Goal: Understand process/instructions: Learn how to perform a task or action

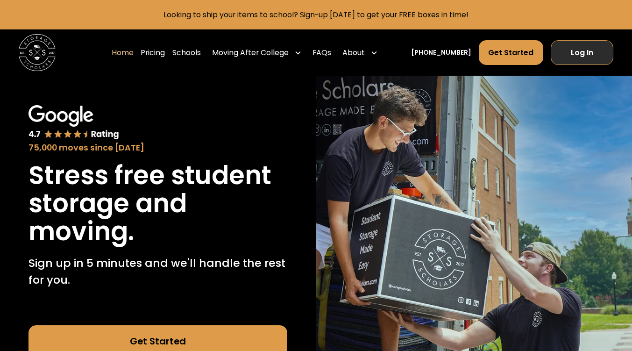
click at [588, 57] on link "Log In" at bounding box center [582, 52] width 63 height 25
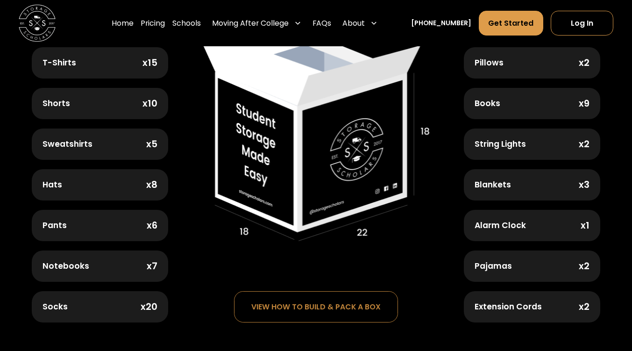
scroll to position [481, 0]
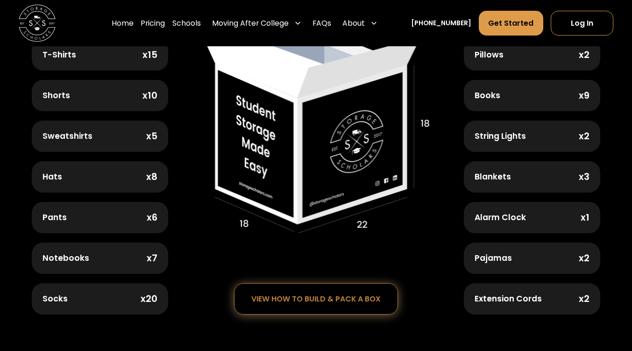
click at [350, 296] on div "view how to build & pack a box" at bounding box center [315, 299] width 129 height 8
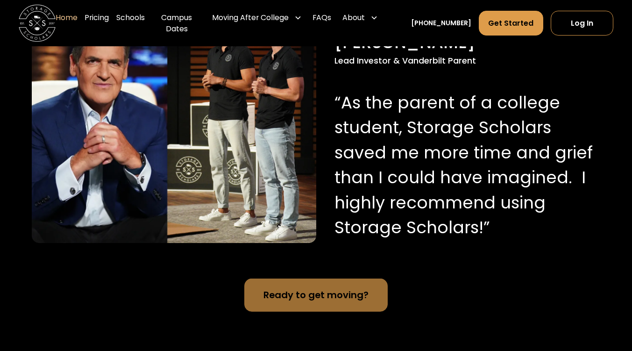
scroll to position [940, 0]
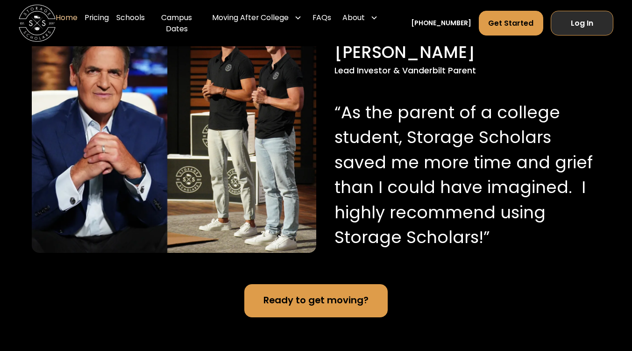
click at [582, 26] on link "Log In" at bounding box center [582, 23] width 63 height 25
